Goal: Transaction & Acquisition: Purchase product/service

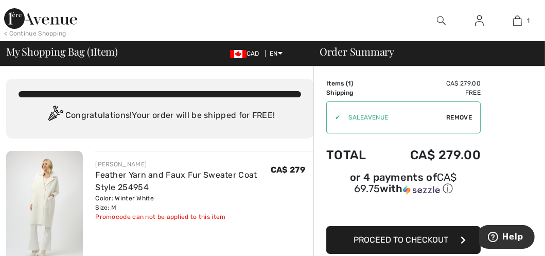
click at [389, 234] on span "Proceed to Checkout" at bounding box center [400, 239] width 95 height 10
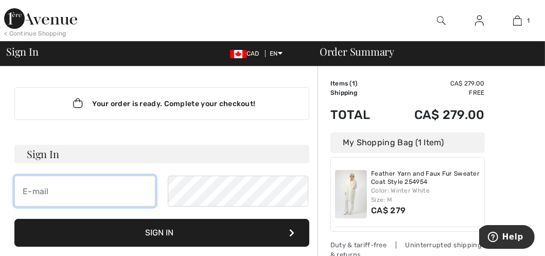
click at [70, 193] on input "email" at bounding box center [84, 190] width 141 height 31
click at [307, 19] on div at bounding box center [217, 20] width 273 height 41
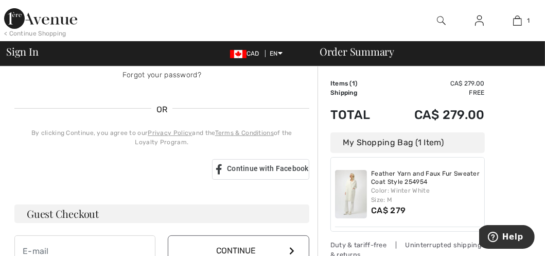
scroll to position [257, 0]
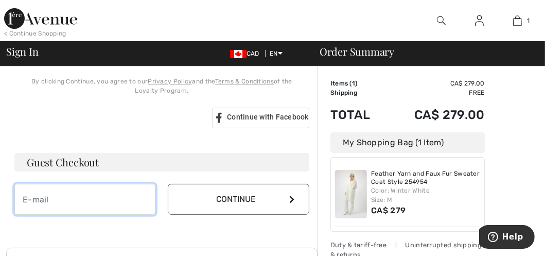
click at [57, 194] on input "email" at bounding box center [84, 199] width 141 height 31
type input "[EMAIL_ADDRESS][DOMAIN_NAME]"
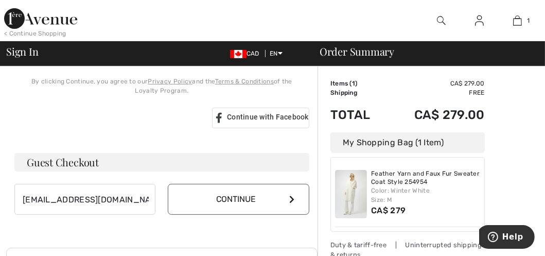
click at [219, 208] on button "Continue" at bounding box center [238, 199] width 141 height 31
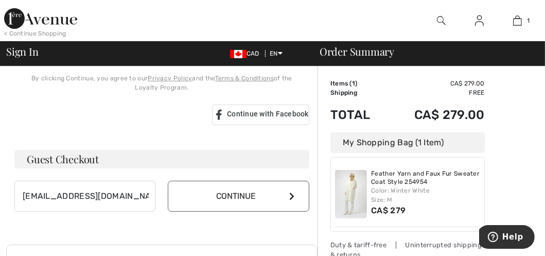
scroll to position [246, 0]
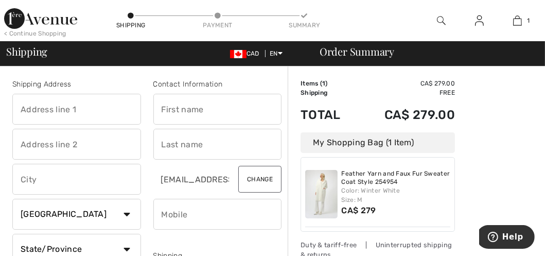
click at [60, 107] on input "text" at bounding box center [76, 109] width 129 height 31
type input "20 George Street"
type input "George Street"
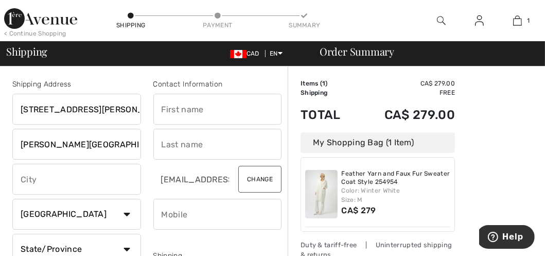
type input "Brighton"
select select "ON"
type input "K0K 1H0"
type input "Margaret"
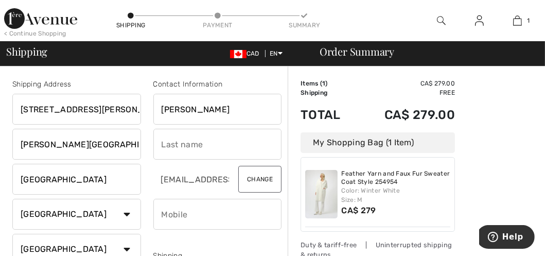
type input "Jereb"
type input "3435426279"
type input "K0K1H0"
drag, startPoint x: 84, startPoint y: 145, endPoint x: 8, endPoint y: 133, distance: 76.5
click at [8, 133] on div "Shipping Address 20 George Street George Street Brighton Country Canada United …" at bounding box center [76, 208] width 141 height 258
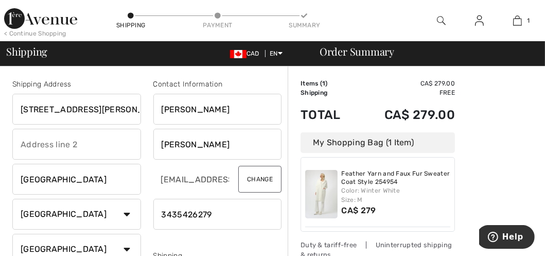
drag, startPoint x: 214, startPoint y: 216, endPoint x: 134, endPoint y: 217, distance: 80.2
click at [170, 113] on input "Margaret" at bounding box center [217, 109] width 129 height 31
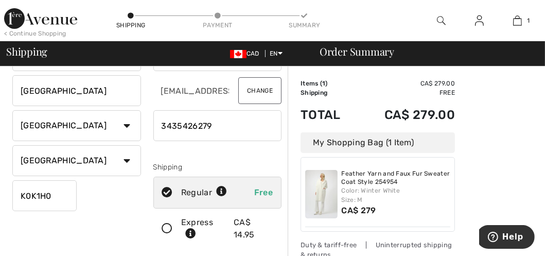
scroll to position [103, 0]
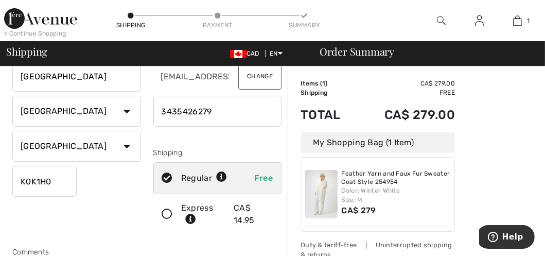
click at [164, 212] on icon at bounding box center [167, 214] width 27 height 11
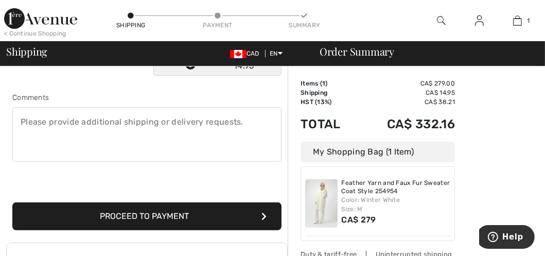
scroll to position [309, 0]
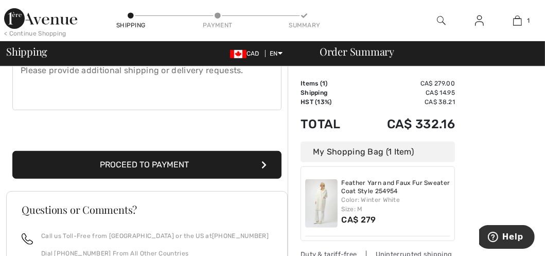
click at [179, 168] on button "Proceed to Payment" at bounding box center [146, 165] width 269 height 28
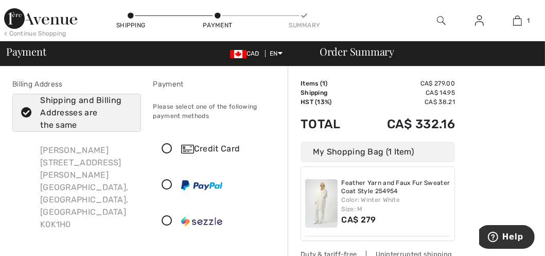
click at [168, 149] on icon at bounding box center [167, 148] width 27 height 11
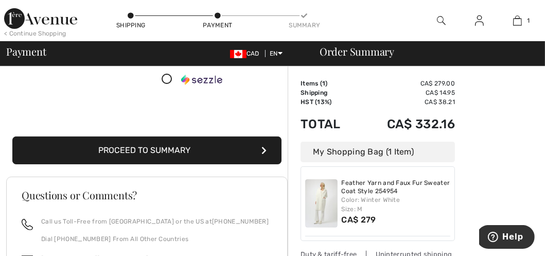
scroll to position [257, 0]
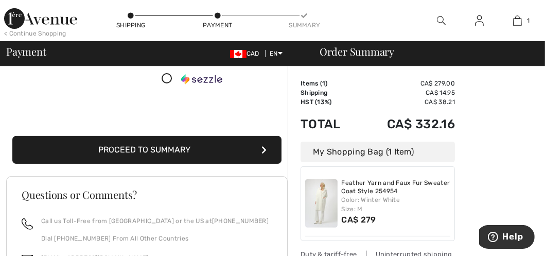
click at [168, 151] on button "Proceed to Summary" at bounding box center [146, 150] width 269 height 28
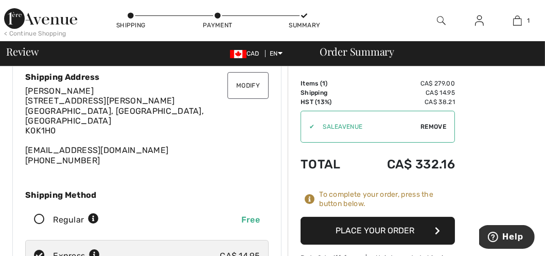
scroll to position [51, 0]
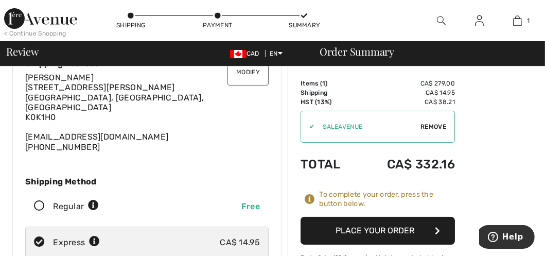
click at [391, 230] on button "Place Your Order" at bounding box center [377, 230] width 154 height 28
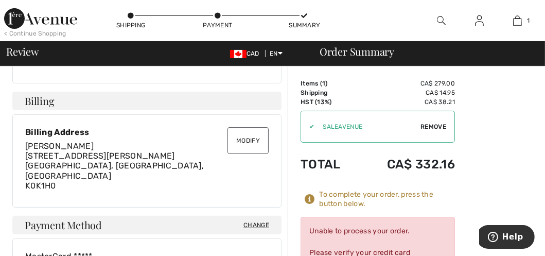
scroll to position [257, 0]
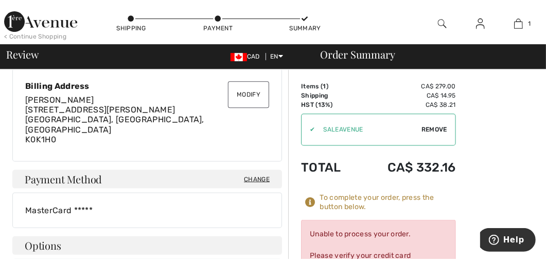
scroll to position [298, 0]
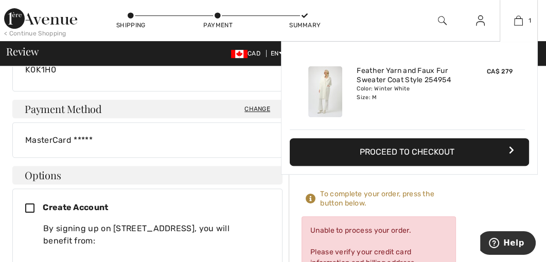
scroll to position [401, 0]
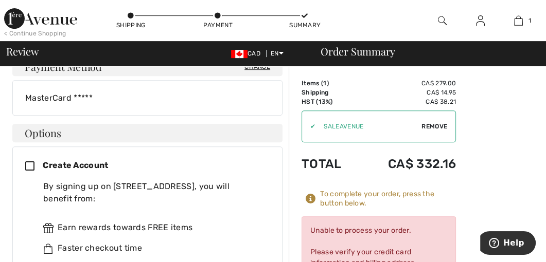
click at [426, 224] on div "Unable to process your order. Please verify your credit card information and bi…" at bounding box center [378, 262] width 154 height 93
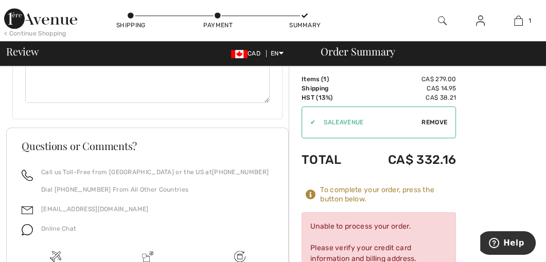
scroll to position [1135, 0]
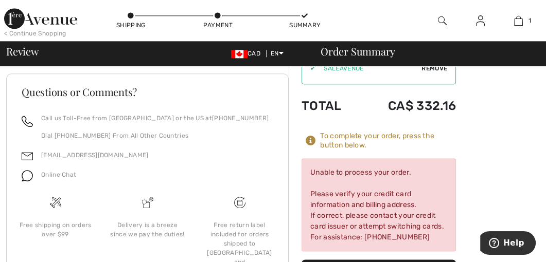
click at [74, 171] on span "Online Chat" at bounding box center [58, 174] width 35 height 7
